Goal: Task Accomplishment & Management: Manage account settings

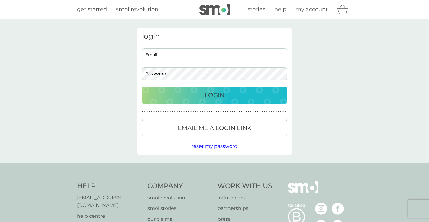
click at [207, 56] on input "Email" at bounding box center [214, 54] width 145 height 13
type input "beckyyrobinson@gmail.com"
click at [189, 128] on p "Email me a login link" at bounding box center [215, 128] width 74 height 10
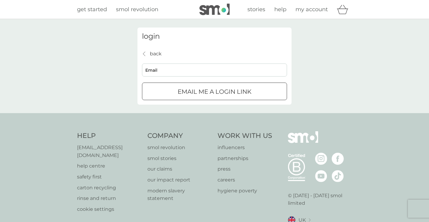
click at [191, 74] on input "Email" at bounding box center [214, 69] width 145 height 13
click at [183, 68] on input "becky.robinson@atomizedstudios.tv" at bounding box center [214, 69] width 145 height 13
type input "beckyyrobinson@gmail.com"
click at [184, 88] on p "Email me a login link" at bounding box center [215, 92] width 74 height 10
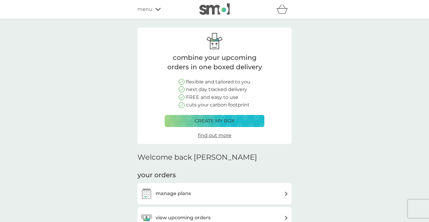
scroll to position [52, 0]
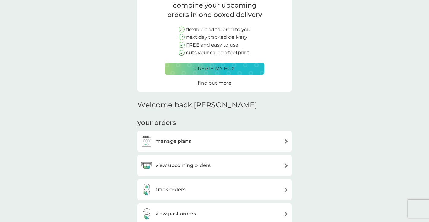
click at [171, 167] on h3 "view upcoming orders" at bounding box center [183, 165] width 55 height 8
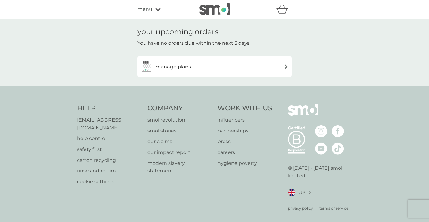
click at [192, 68] on div "manage plans" at bounding box center [214, 66] width 148 height 12
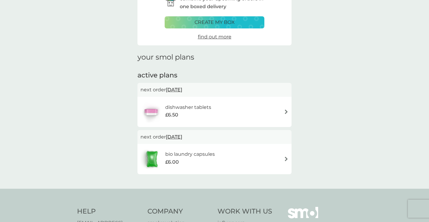
scroll to position [48, 0]
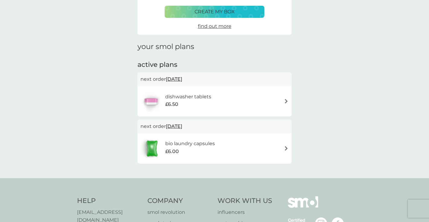
click at [188, 147] on h6 "bio laundry capsules" at bounding box center [190, 144] width 50 height 8
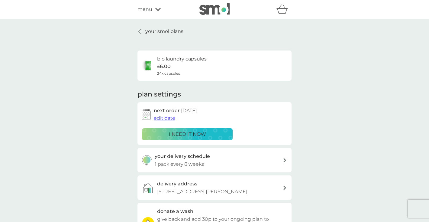
click at [191, 135] on p "i need it now" at bounding box center [187, 134] width 37 height 8
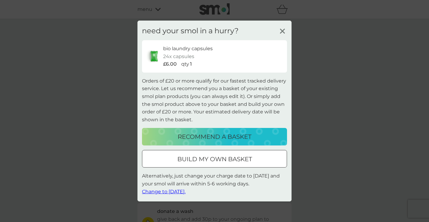
click at [190, 155] on p "build my own basket" at bounding box center [214, 159] width 75 height 10
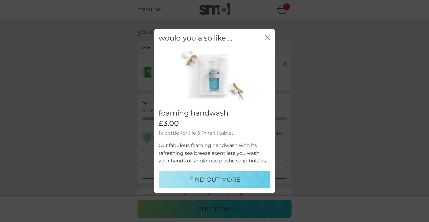
click at [269, 39] on icon "close" at bounding box center [269, 37] width 2 height 5
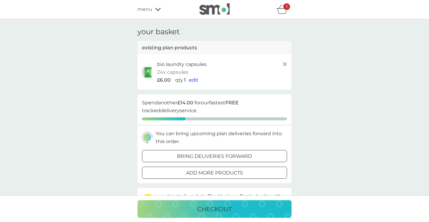
click at [192, 80] on span "edit" at bounding box center [194, 80] width 10 height 6
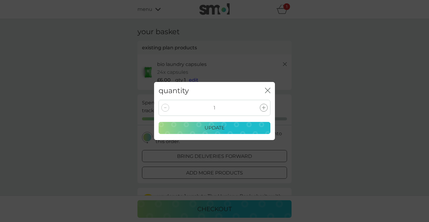
click at [266, 107] on div at bounding box center [264, 108] width 8 height 8
click at [221, 130] on p "update" at bounding box center [214, 128] width 20 height 8
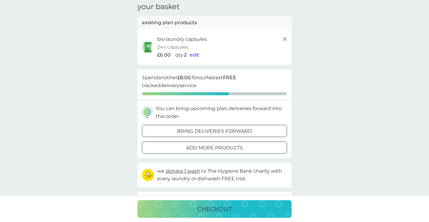
scroll to position [24, 0]
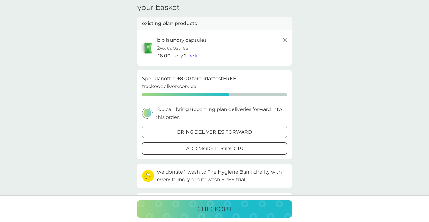
click at [210, 149] on div at bounding box center [215, 148] width 22 height 6
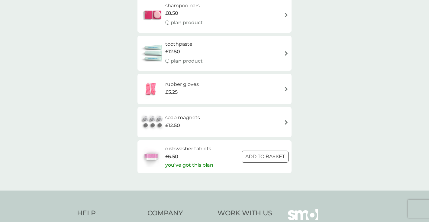
scroll to position [900, 0]
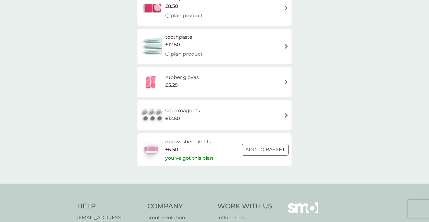
click at [256, 152] on div at bounding box center [265, 149] width 22 height 6
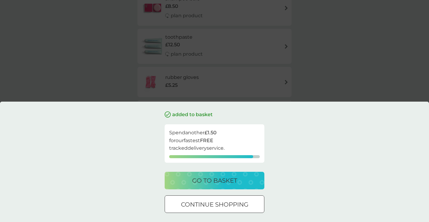
click at [234, 202] on p "continue shopping" at bounding box center [214, 204] width 67 height 10
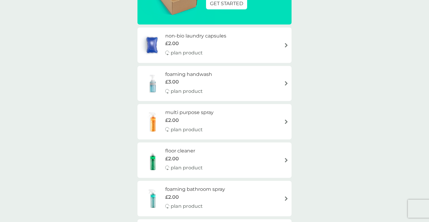
scroll to position [0, 0]
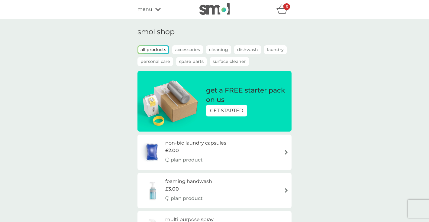
click at [186, 160] on p "plan product" at bounding box center [187, 160] width 32 height 8
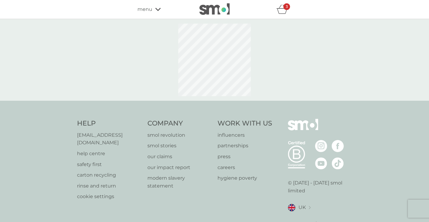
select select "42"
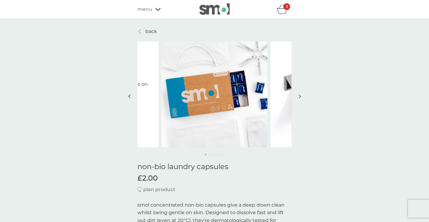
click at [148, 29] on p "back" at bounding box center [151, 31] width 12 height 8
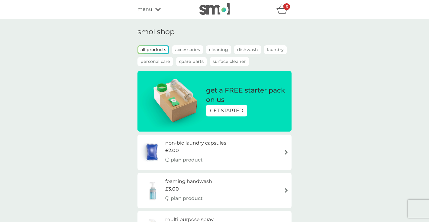
click at [284, 11] on icon "basket" at bounding box center [281, 9] width 11 height 9
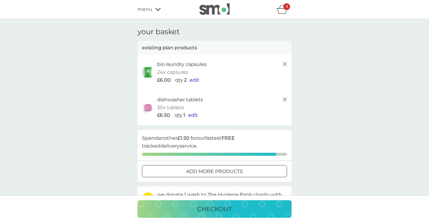
click at [281, 9] on icon "basket" at bounding box center [281, 9] width 11 height 9
click at [282, 12] on icon "basket" at bounding box center [281, 9] width 11 height 9
click at [176, 170] on div "add more products" at bounding box center [214, 171] width 144 height 8
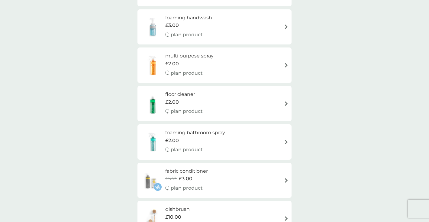
scroll to position [164, 0]
click at [239, 178] on div "fabric conditioner £5.75 £3.00 plan product" at bounding box center [214, 179] width 148 height 26
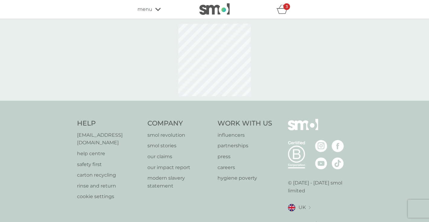
select select "182"
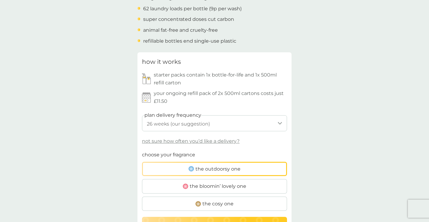
scroll to position [242, 0]
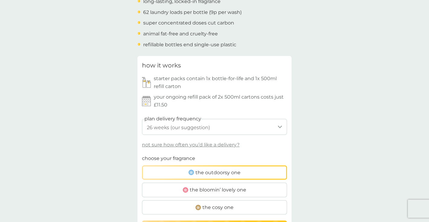
click at [263, 125] on select "1 week 2 weeks 3 weeks 4 weeks 5 weeks 6 weeks 7 weeks 8 weeks 9 weeks 10 weeks…" at bounding box center [214, 127] width 145 height 16
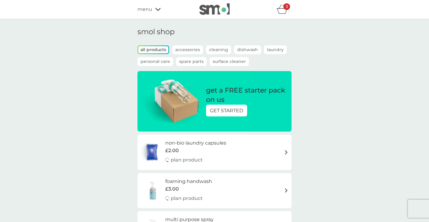
click at [222, 49] on p "Cleaning" at bounding box center [218, 49] width 25 height 9
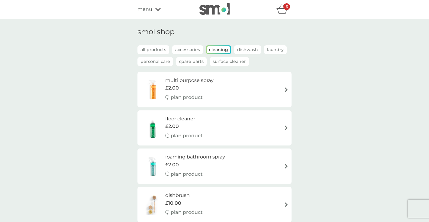
click at [277, 16] on div "refer a friend & you BOTH save smol impact smol shop your smol plans your upcom…" at bounding box center [214, 9] width 429 height 19
click at [283, 9] on icon "basket" at bounding box center [281, 9] width 11 height 9
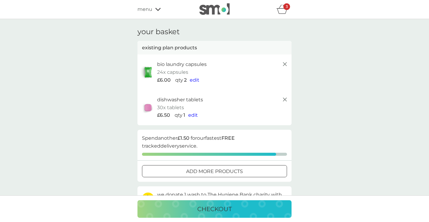
click at [178, 172] on div "add more products" at bounding box center [214, 171] width 144 height 8
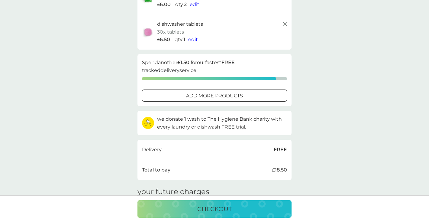
scroll to position [76, 0]
click at [176, 98] on div "add more products" at bounding box center [214, 96] width 144 height 8
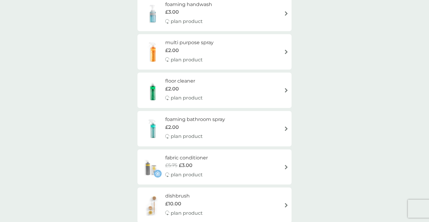
scroll to position [191, 0]
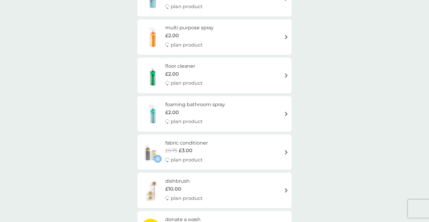
click at [152, 159] on img at bounding box center [150, 151] width 21 height 21
select select "182"
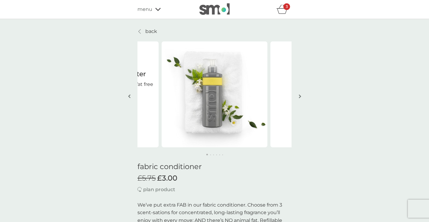
click at [204, 76] on img at bounding box center [215, 94] width 106 height 106
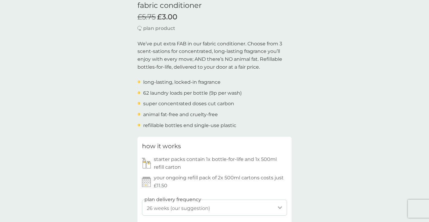
scroll to position [308, 0]
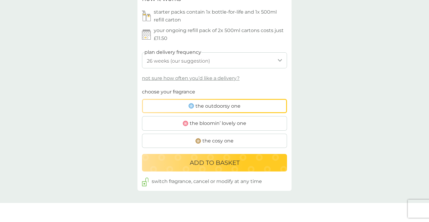
click at [202, 58] on select "1 week 2 weeks 3 weeks 4 weeks 5 weeks 6 weeks 7 weeks 8 weeks 9 weeks 10 weeks…" at bounding box center [214, 60] width 145 height 16
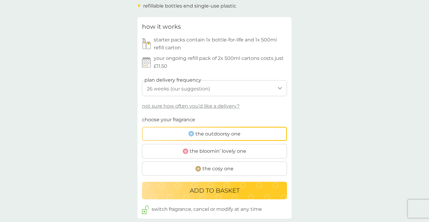
click at [193, 44] on p "starter packs contain 1x bottle-for-life and 1x 500ml refill carton" at bounding box center [220, 43] width 133 height 15
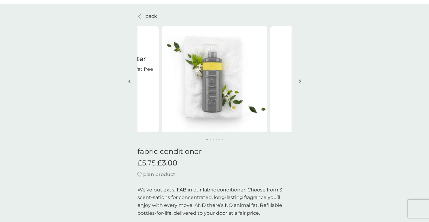
scroll to position [0, 0]
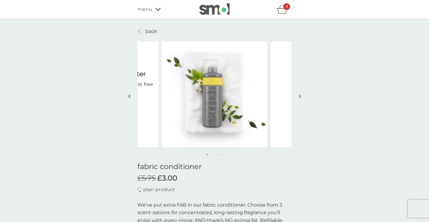
click at [286, 9] on div "3" at bounding box center [286, 6] width 7 height 7
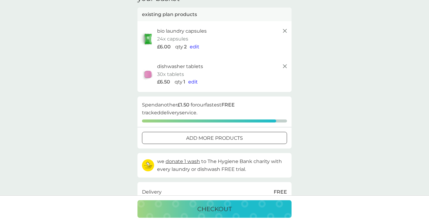
scroll to position [34, 0]
click at [283, 65] on icon at bounding box center [284, 65] width 7 height 7
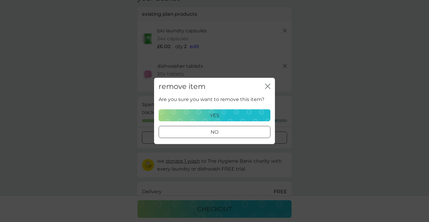
click at [238, 115] on div "yes" at bounding box center [214, 115] width 104 height 8
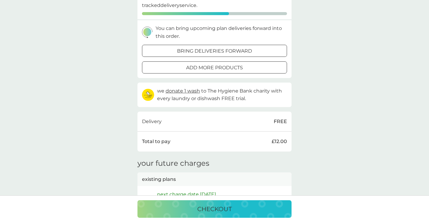
scroll to position [104, 0]
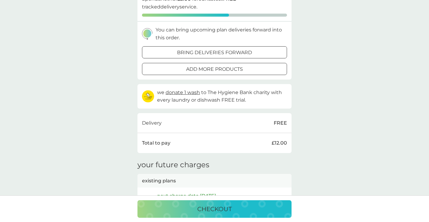
click at [204, 207] on p "checkout" at bounding box center [214, 209] width 34 height 10
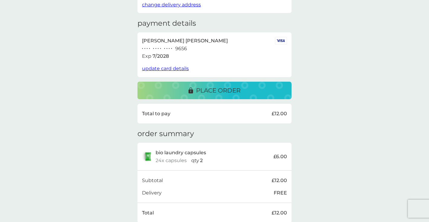
scroll to position [85, 0]
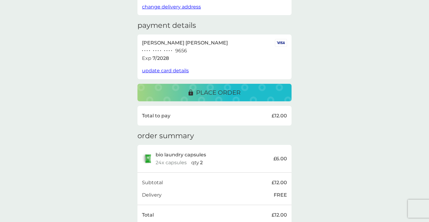
click at [228, 92] on p "place order" at bounding box center [218, 93] width 44 height 10
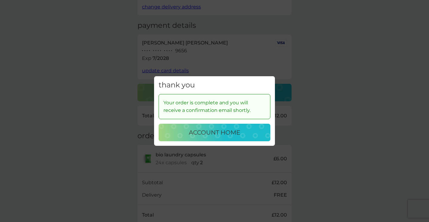
click at [215, 132] on p "account home" at bounding box center [214, 132] width 51 height 10
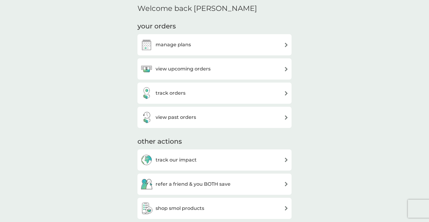
scroll to position [152, 0]
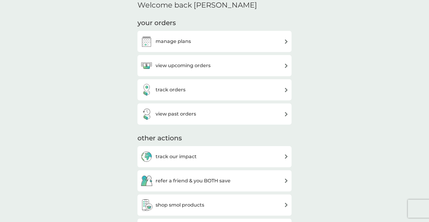
click at [221, 49] on div "manage plans" at bounding box center [214, 41] width 154 height 21
click at [188, 40] on h3 "manage plans" at bounding box center [173, 41] width 35 height 8
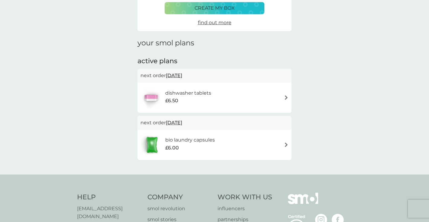
scroll to position [55, 0]
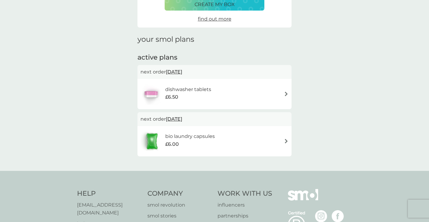
click at [246, 137] on div "bio laundry capsules £6.00" at bounding box center [214, 140] width 148 height 21
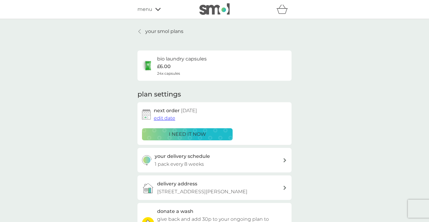
click at [140, 25] on div "your smol plans bio laundry capsules £6.00 24x capsules plan settings next orde…" at bounding box center [214, 163] width 429 height 288
click at [140, 29] on icon at bounding box center [139, 31] width 2 height 5
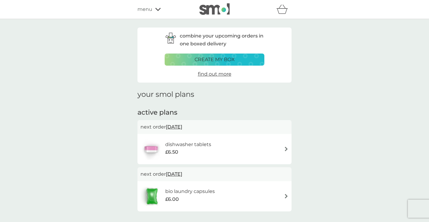
click at [219, 147] on div "dishwasher tablets £6.50" at bounding box center [214, 148] width 148 height 21
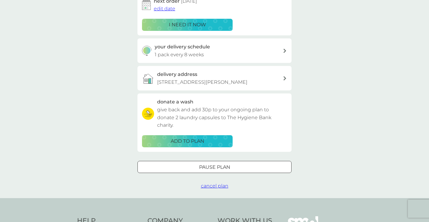
scroll to position [115, 0]
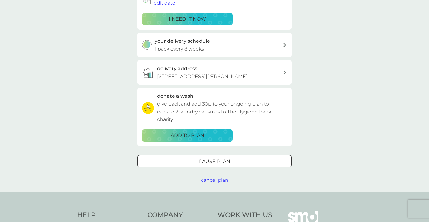
click at [203, 183] on span "cancel plan" at bounding box center [214, 180] width 27 height 6
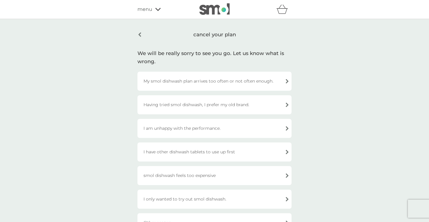
click at [233, 153] on div "I have other dishwash tablets to use up first" at bounding box center [214, 151] width 154 height 19
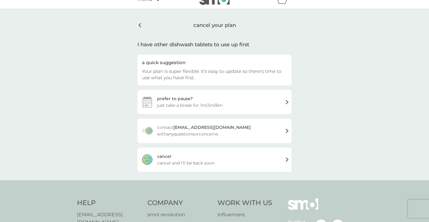
scroll to position [11, 0]
click at [211, 162] on span "cancel and I'll be back soon" at bounding box center [185, 162] width 57 height 7
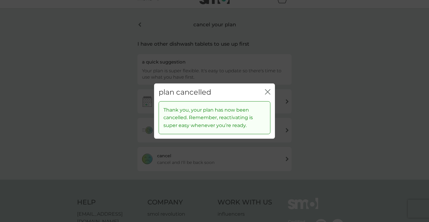
click at [266, 92] on icon "close" at bounding box center [267, 91] width 5 height 5
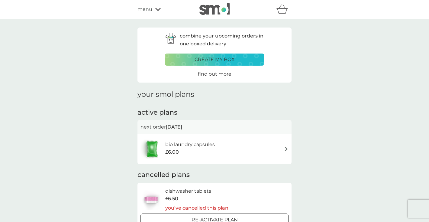
click at [192, 146] on h6 "bio laundry capsules" at bounding box center [190, 144] width 50 height 8
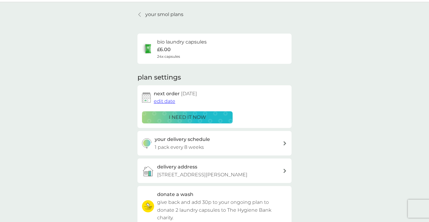
scroll to position [19, 0]
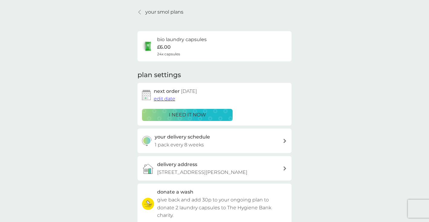
click at [223, 141] on div "your delivery schedule 1 pack every 8 weeks" at bounding box center [219, 140] width 128 height 15
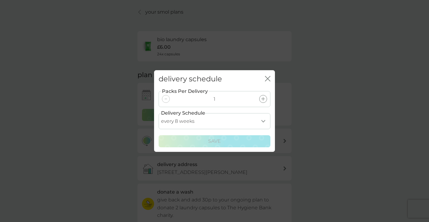
click at [223, 117] on select "every 1 week every 2 weeks every 3 weeks every 4 weeks every 5 weeks every 6 we…" at bounding box center [215, 121] width 112 height 16
select select "42"
click at [159, 113] on select "every 1 week every 2 weeks every 3 weeks every 4 weeks every 5 weeks every 6 we…" at bounding box center [215, 121] width 112 height 16
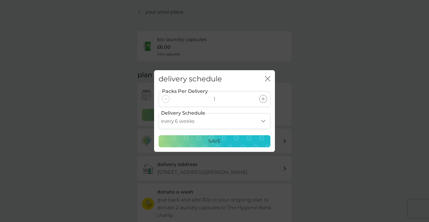
click at [211, 143] on p "Save" at bounding box center [214, 141] width 13 height 8
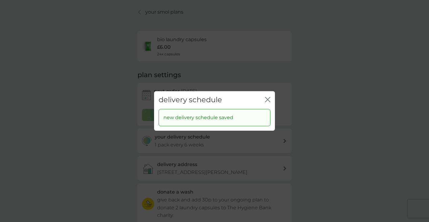
click at [216, 146] on div "delivery schedule close new delivery schedule saved" at bounding box center [214, 111] width 429 height 222
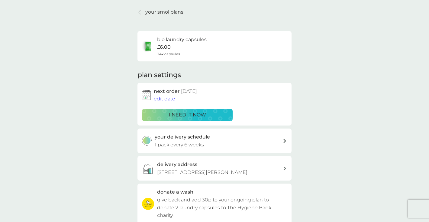
click at [221, 143] on div "your delivery schedule 1 pack every 6 weeks" at bounding box center [219, 140] width 128 height 15
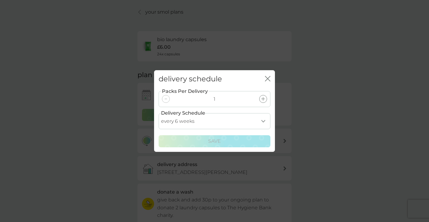
click at [261, 97] on div at bounding box center [263, 99] width 8 height 8
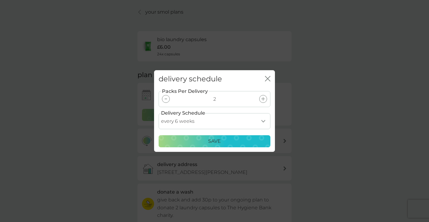
click at [240, 119] on select "every 1 week every 2 weeks every 3 weeks every 4 weeks every 5 weeks every 6 we…" at bounding box center [215, 121] width 112 height 16
select select "84"
click at [159, 113] on select "every 1 week every 2 weeks every 3 weeks every 4 weeks every 5 weeks every 6 we…" at bounding box center [215, 121] width 112 height 16
click at [210, 143] on p "Save" at bounding box center [214, 141] width 13 height 8
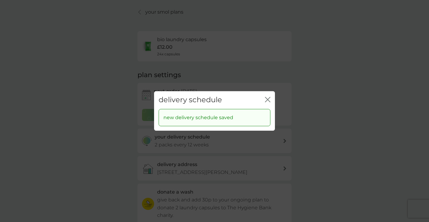
click at [267, 101] on icon "close" at bounding box center [267, 99] width 5 height 5
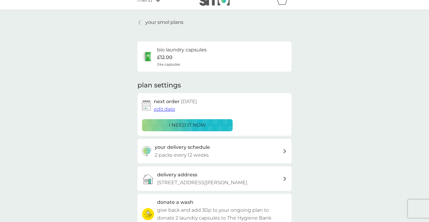
scroll to position [9, 0]
click at [165, 111] on span "edit date" at bounding box center [164, 109] width 21 height 6
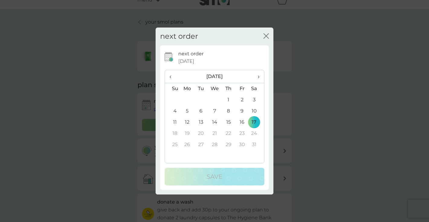
click at [172, 76] on span "‹" at bounding box center [172, 76] width 6 height 13
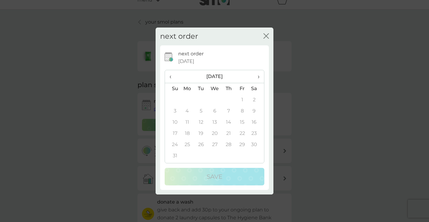
click at [260, 77] on th "›" at bounding box center [256, 76] width 15 height 13
click at [186, 112] on td "6" at bounding box center [187, 110] width 14 height 11
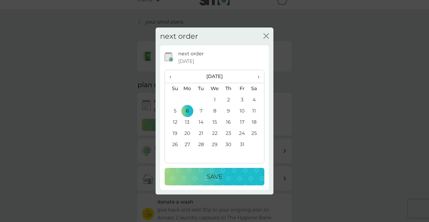
click at [243, 110] on td "10" at bounding box center [242, 110] width 14 height 11
click at [211, 178] on p "Save" at bounding box center [215, 177] width 16 height 10
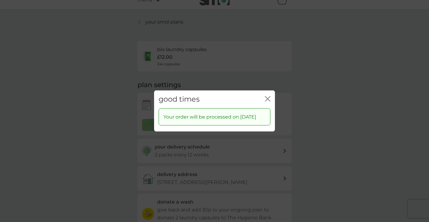
click at [268, 96] on icon "close" at bounding box center [267, 98] width 5 height 5
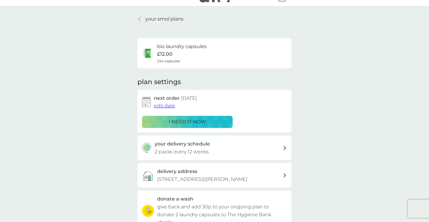
scroll to position [0, 0]
